Goal: Transaction & Acquisition: Download file/media

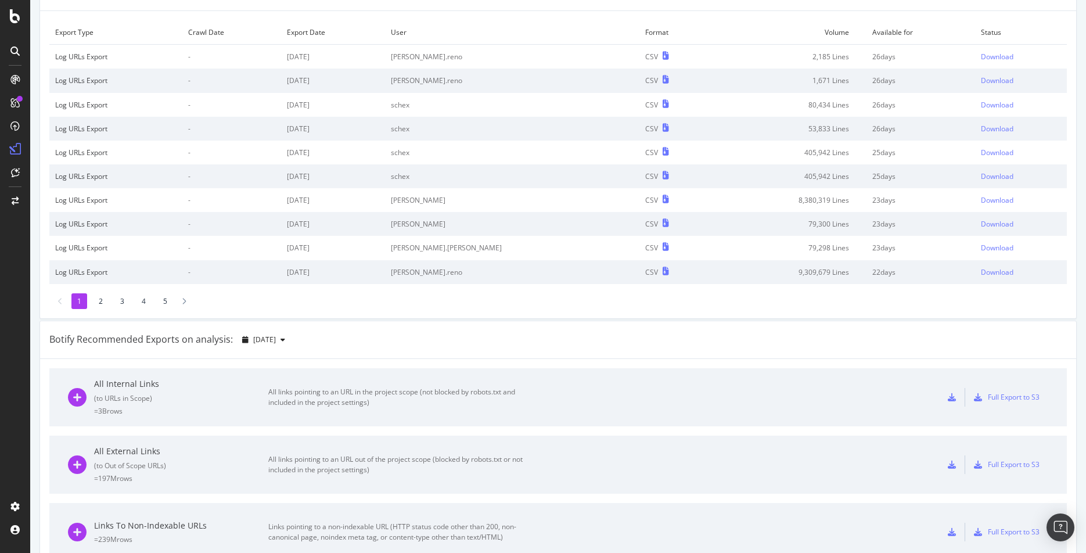
scroll to position [67, 0]
click at [952, 393] on icon at bounding box center [952, 395] width 8 height 8
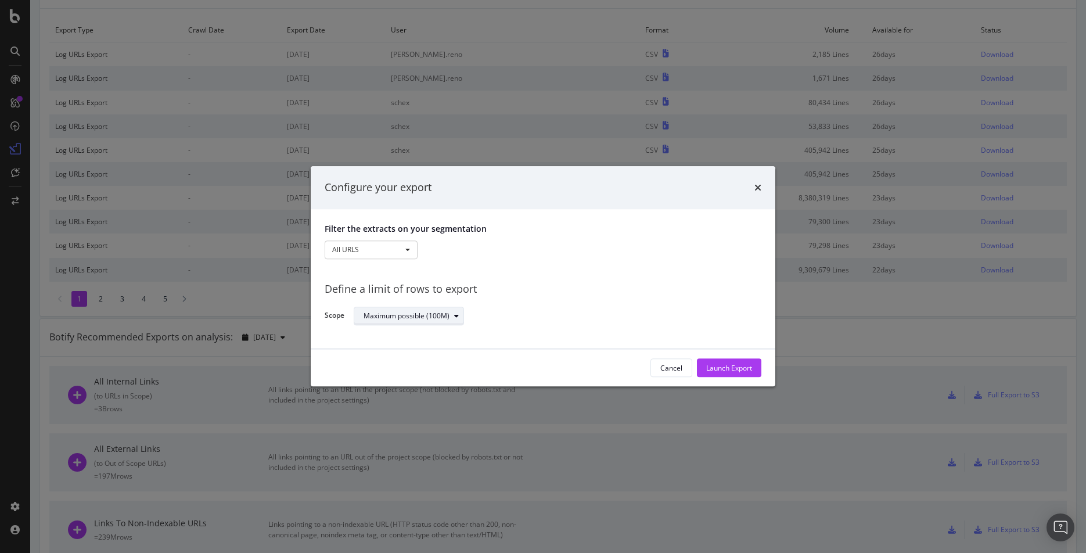
click at [457, 315] on icon "modal" at bounding box center [456, 316] width 5 height 7
click at [425, 353] on div "Define a limit" at bounding box center [414, 355] width 110 height 15
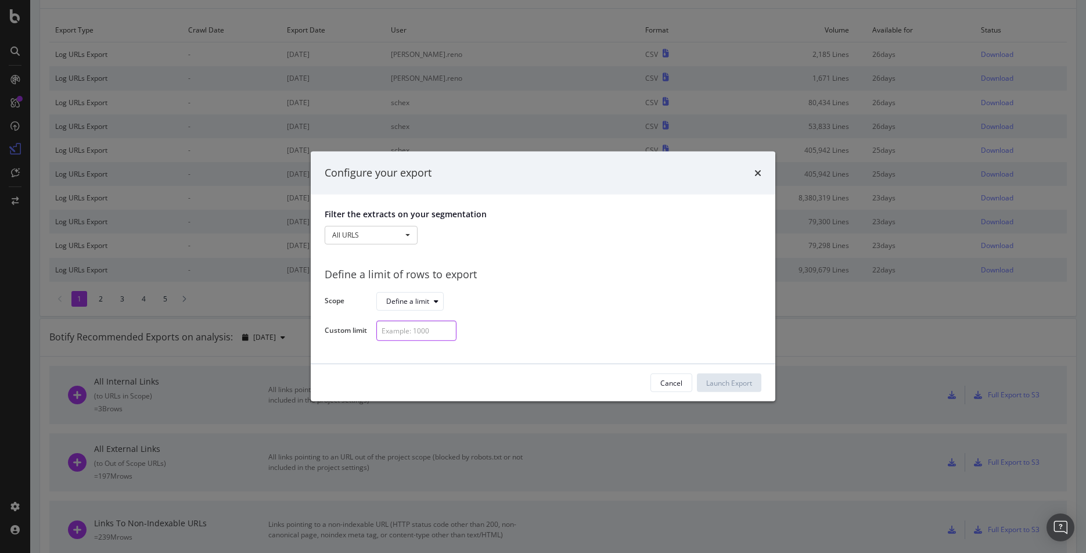
click at [419, 336] on input "modal" at bounding box center [416, 331] width 80 height 20
type input "1000"
click at [722, 381] on div "Launch Export" at bounding box center [729, 383] width 46 height 10
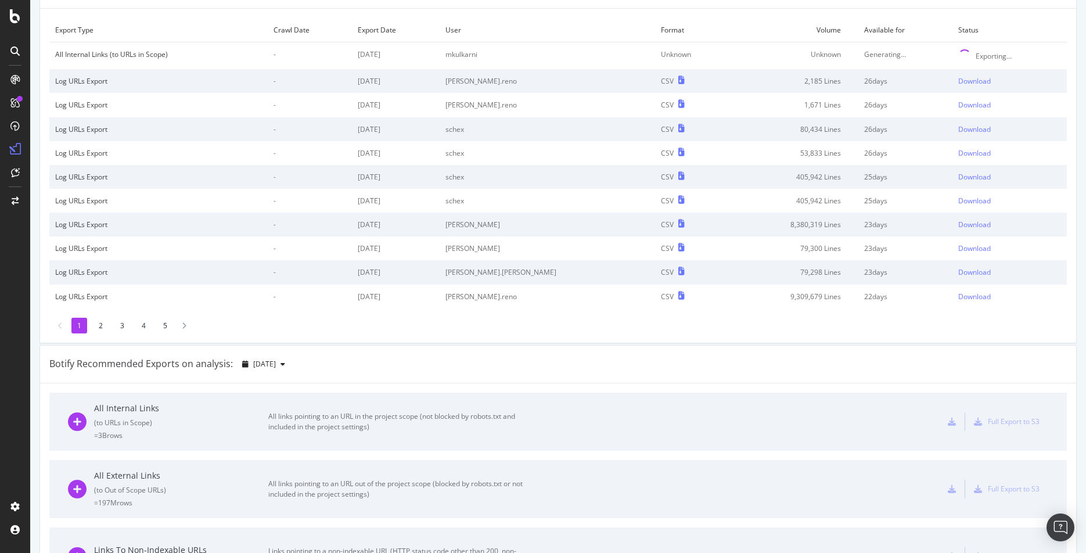
scroll to position [0, 0]
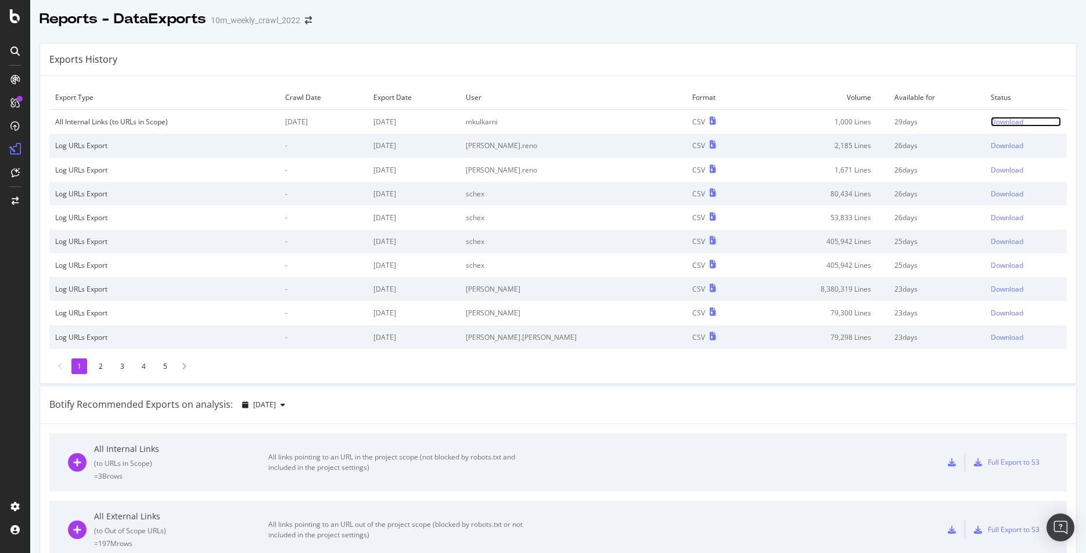
click at [999, 120] on div "Download" at bounding box center [1007, 122] width 33 height 10
